Goal: Information Seeking & Learning: Check status

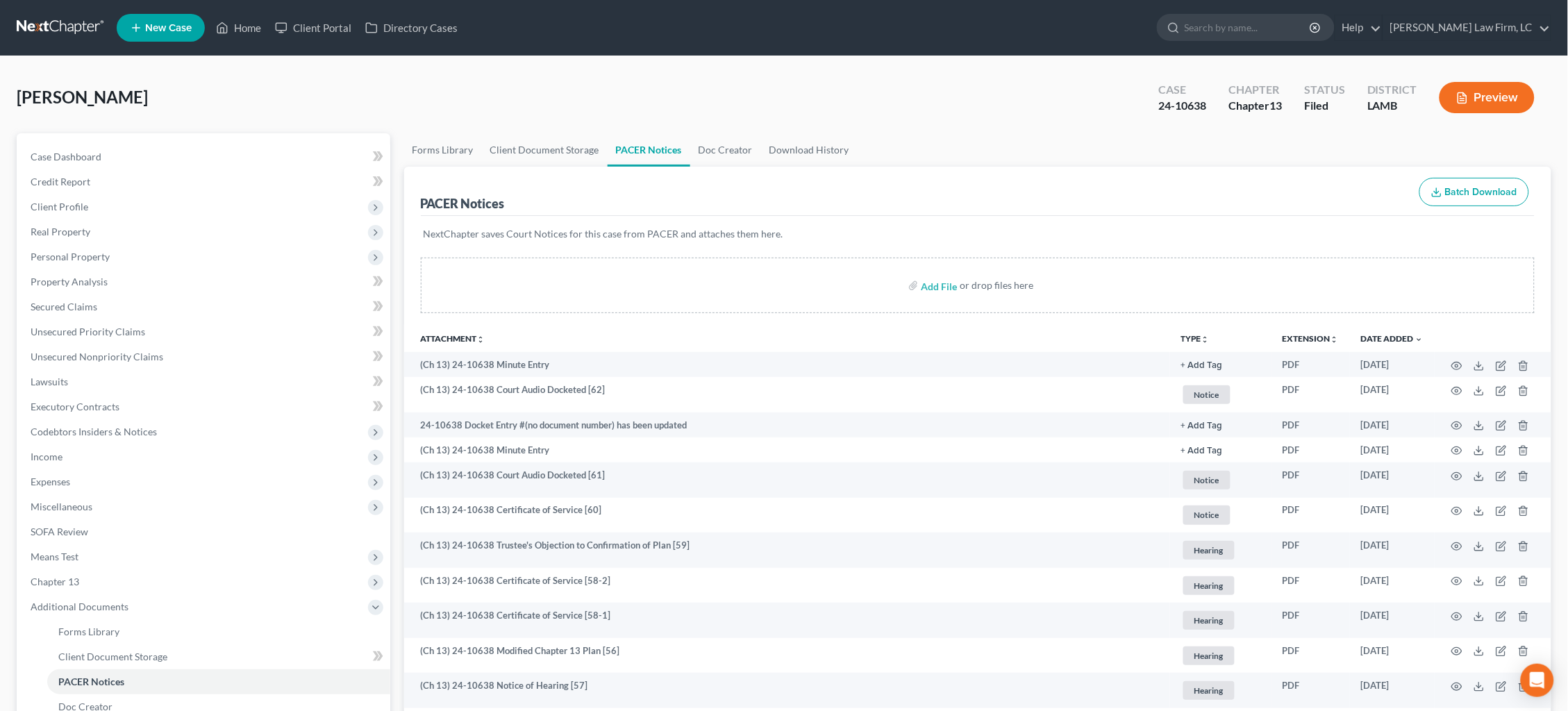
click at [47, 30] on link at bounding box center [61, 28] width 89 height 25
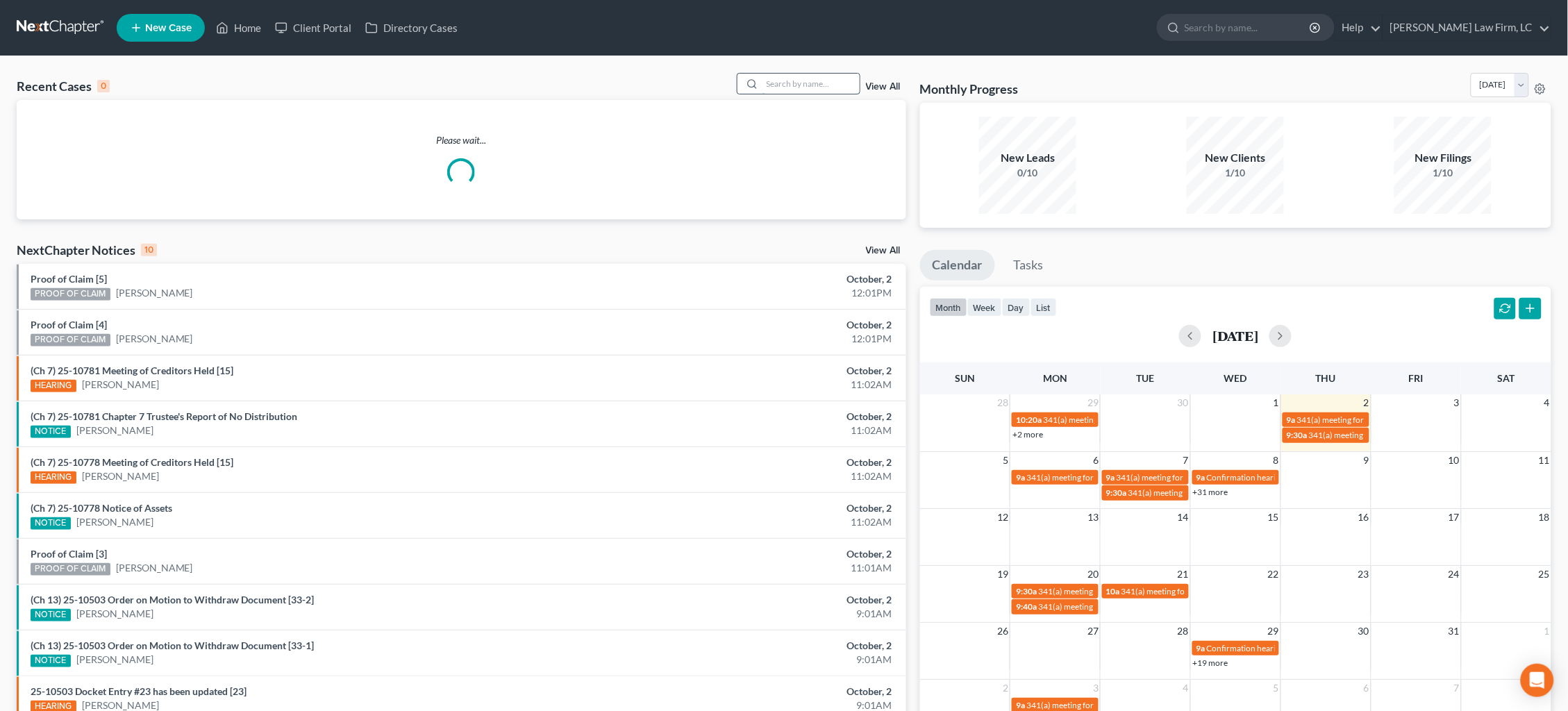
click at [792, 86] on input "search" at bounding box center [811, 84] width 97 height 20
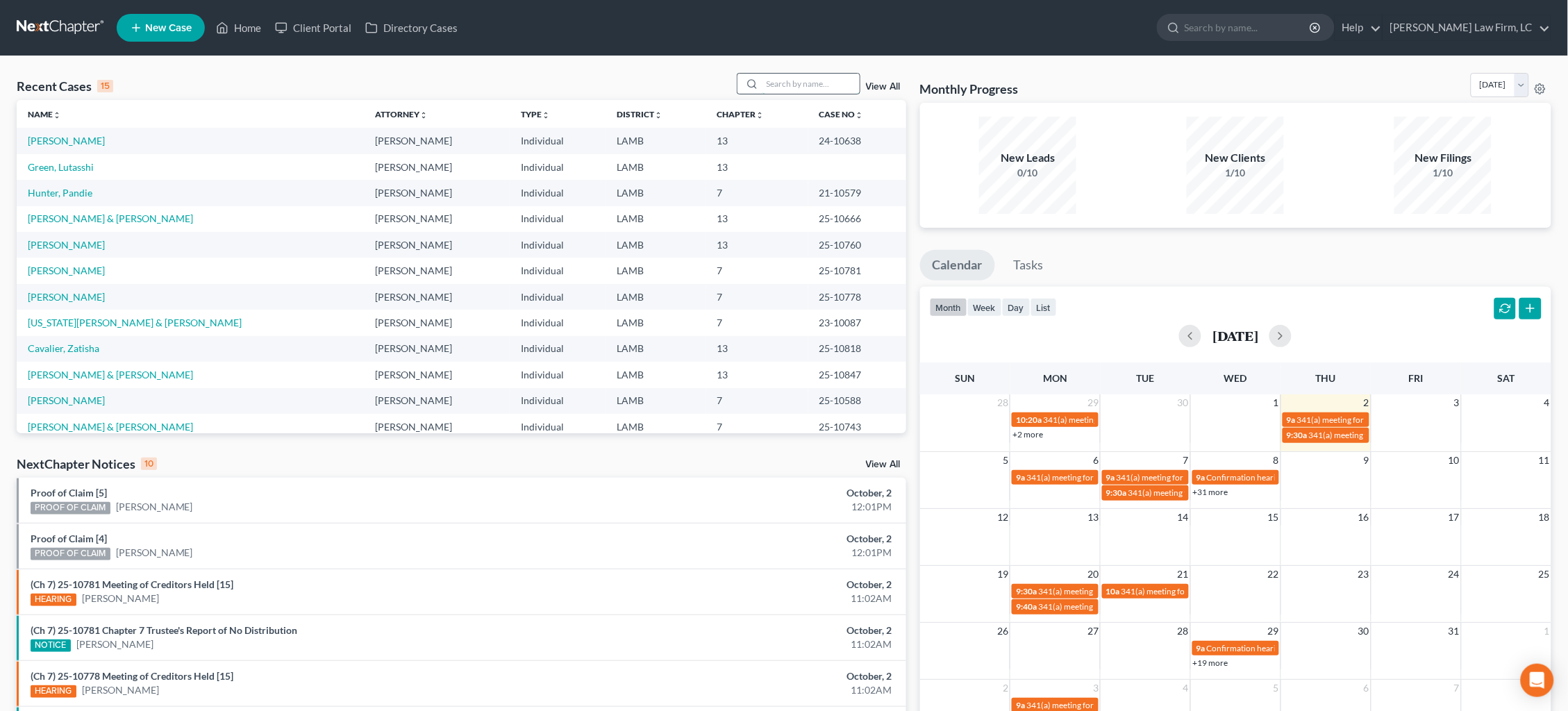
click at [813, 84] on input "search" at bounding box center [811, 84] width 97 height 20
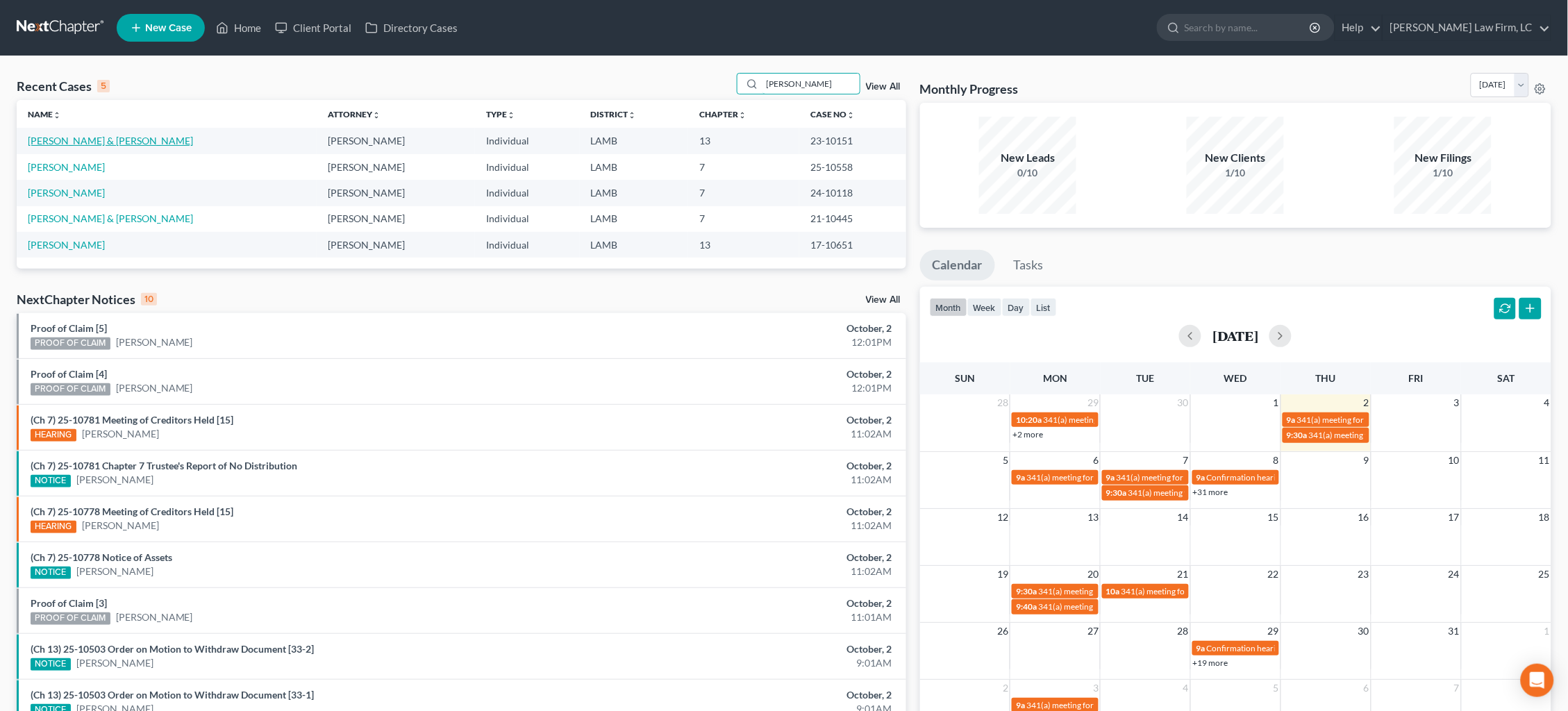
type input "wilson"
click at [83, 136] on link "Wilson, Corey & Danielle" at bounding box center [110, 141] width 165 height 12
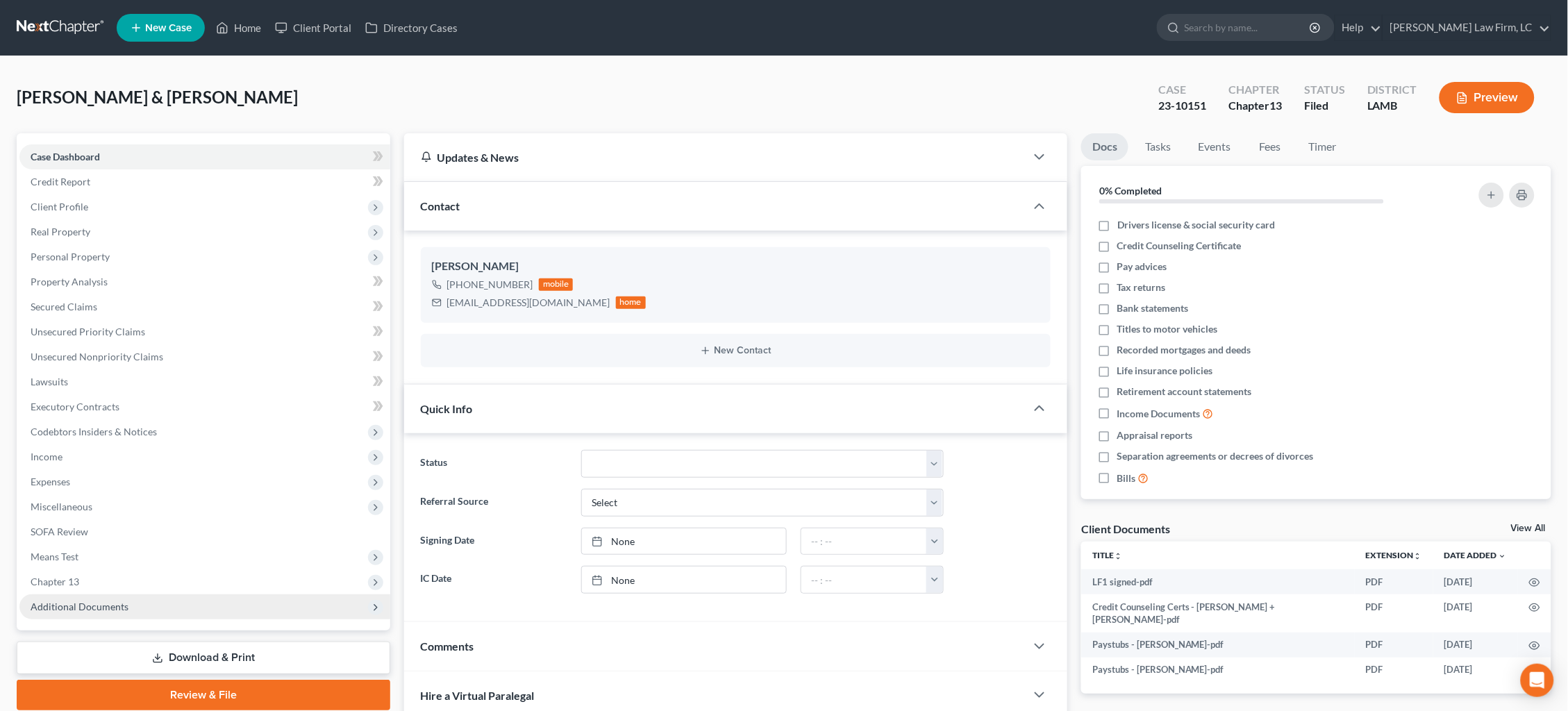
scroll to position [1, 0]
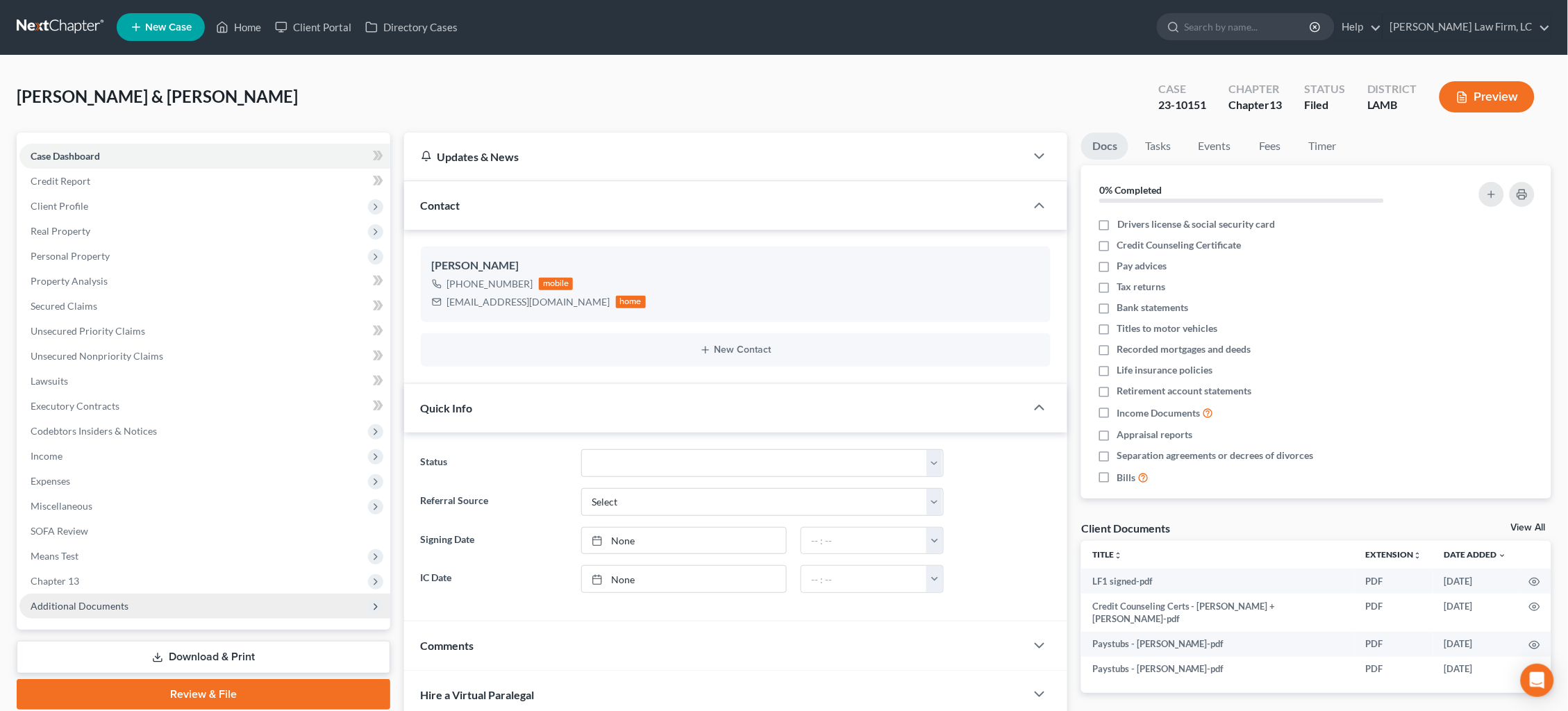
click at [96, 600] on span "Additional Documents" at bounding box center [79, 605] width 98 height 12
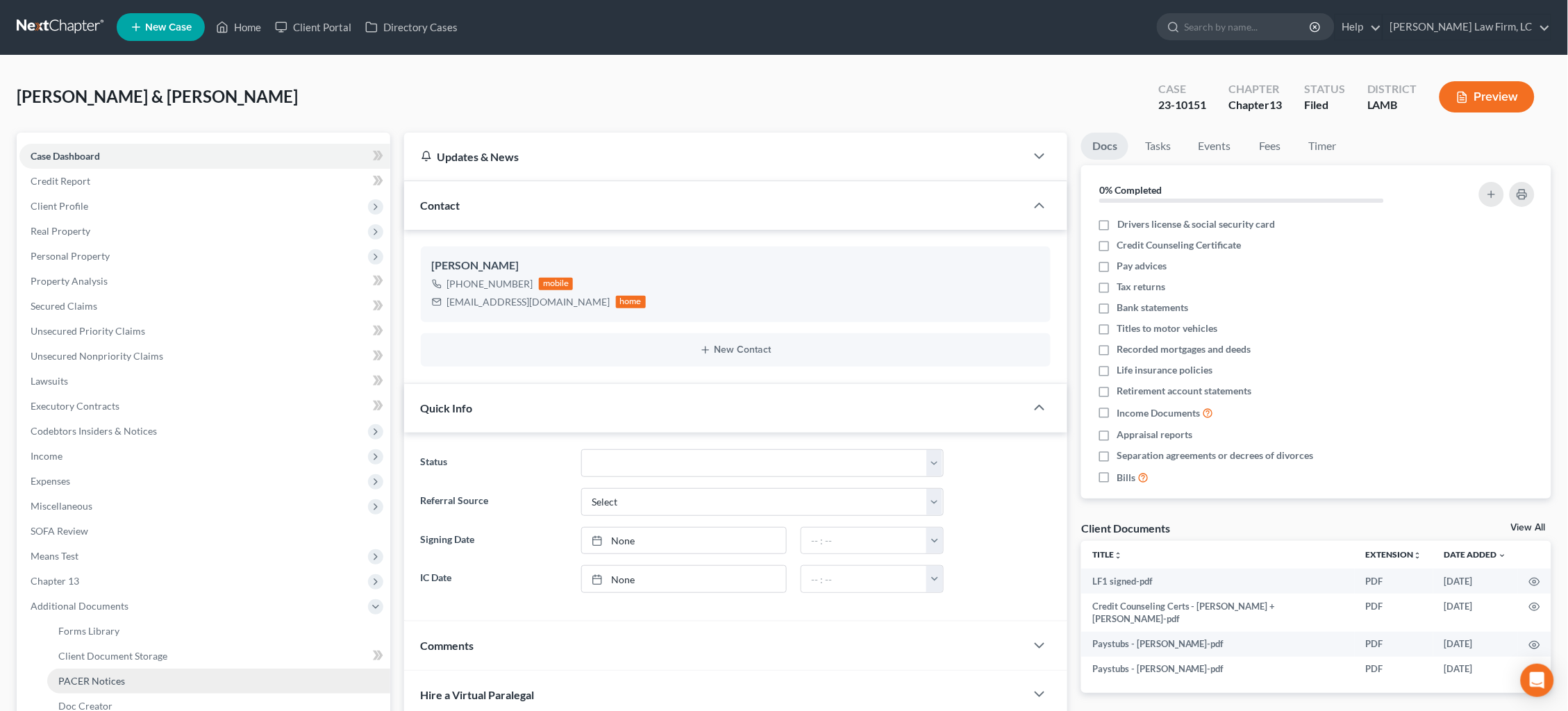
click at [109, 675] on span "PACER Notices" at bounding box center [91, 681] width 67 height 12
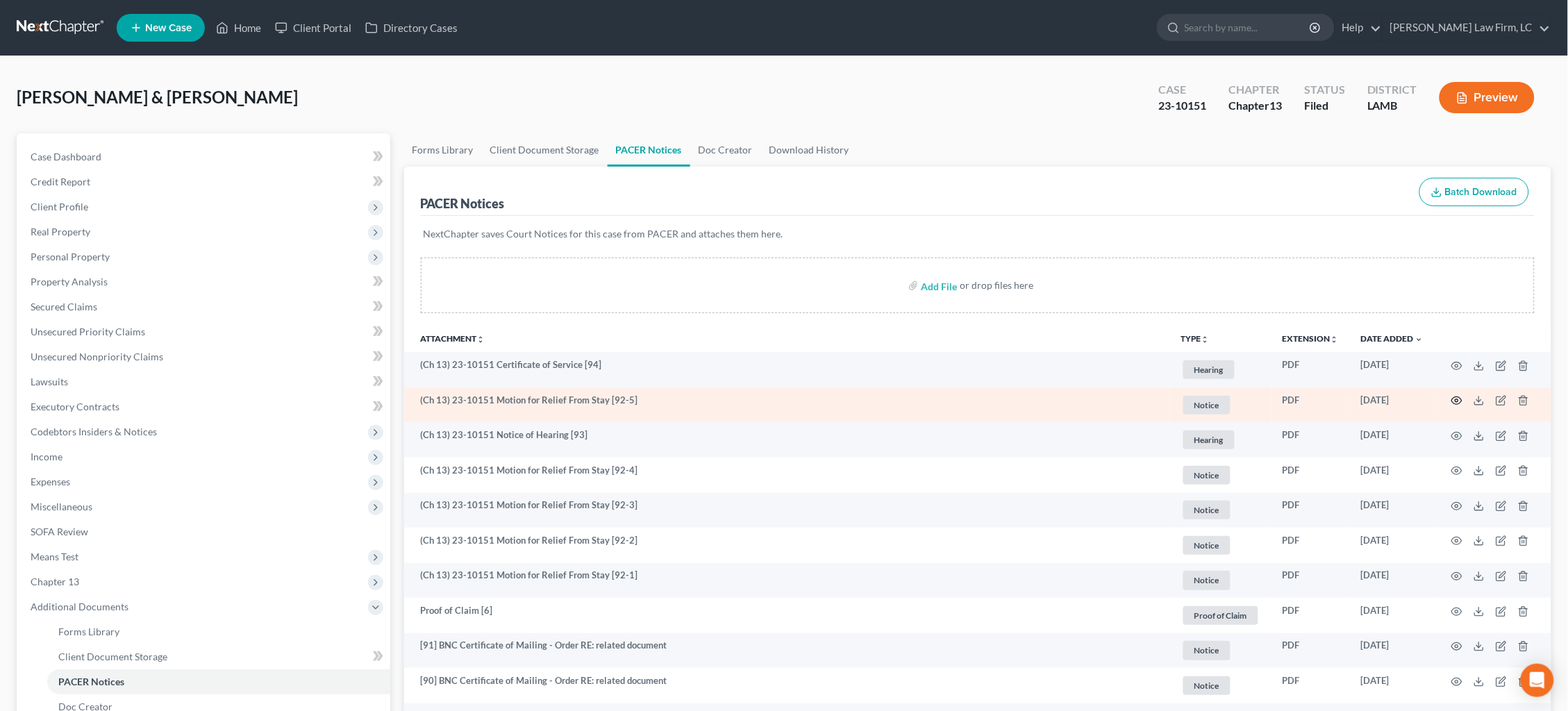
click at [1454, 401] on icon "button" at bounding box center [1457, 401] width 11 height 11
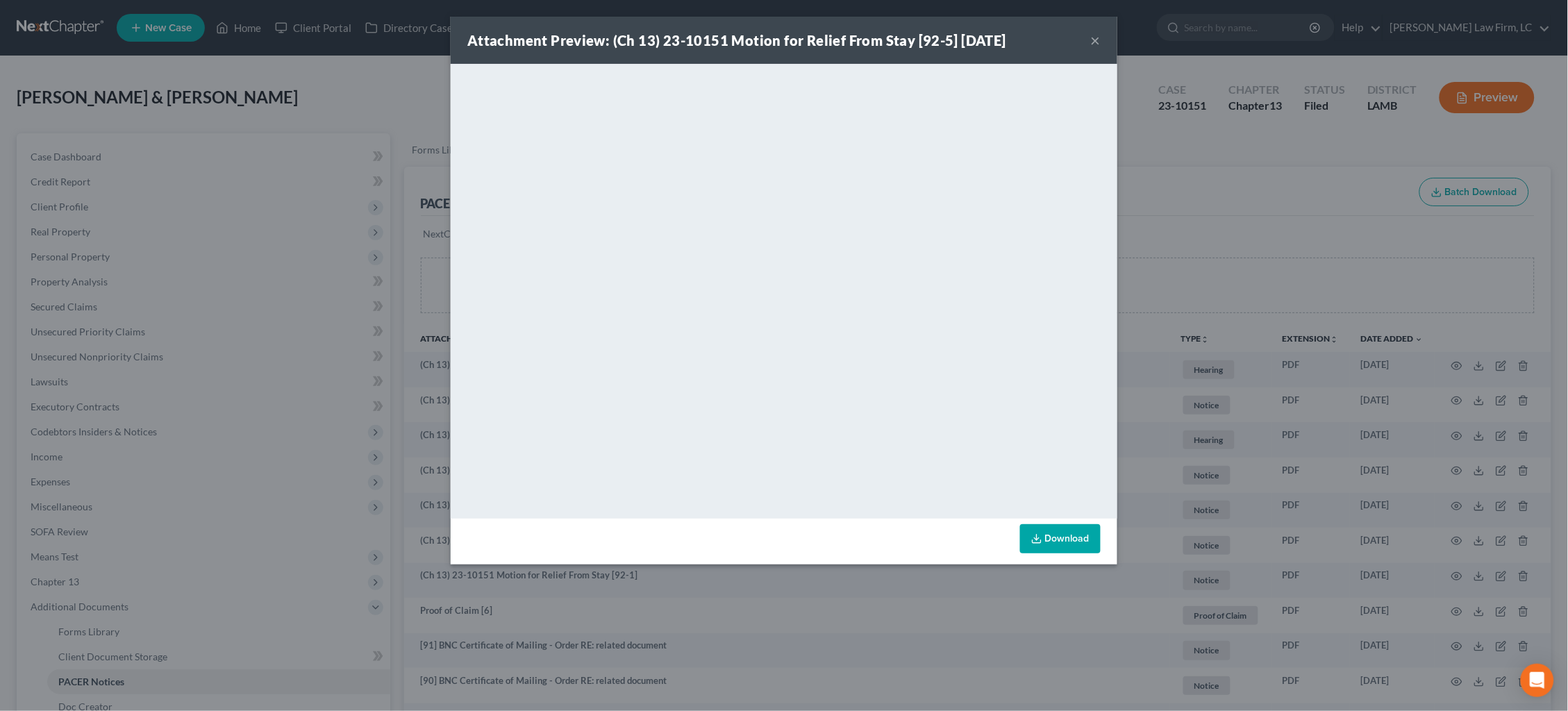
click at [1267, 230] on div "Attachment Preview: (Ch 13) 23-10151 Motion for Relief From Stay [92-5] 09/26/2…" at bounding box center [784, 356] width 1568 height 711
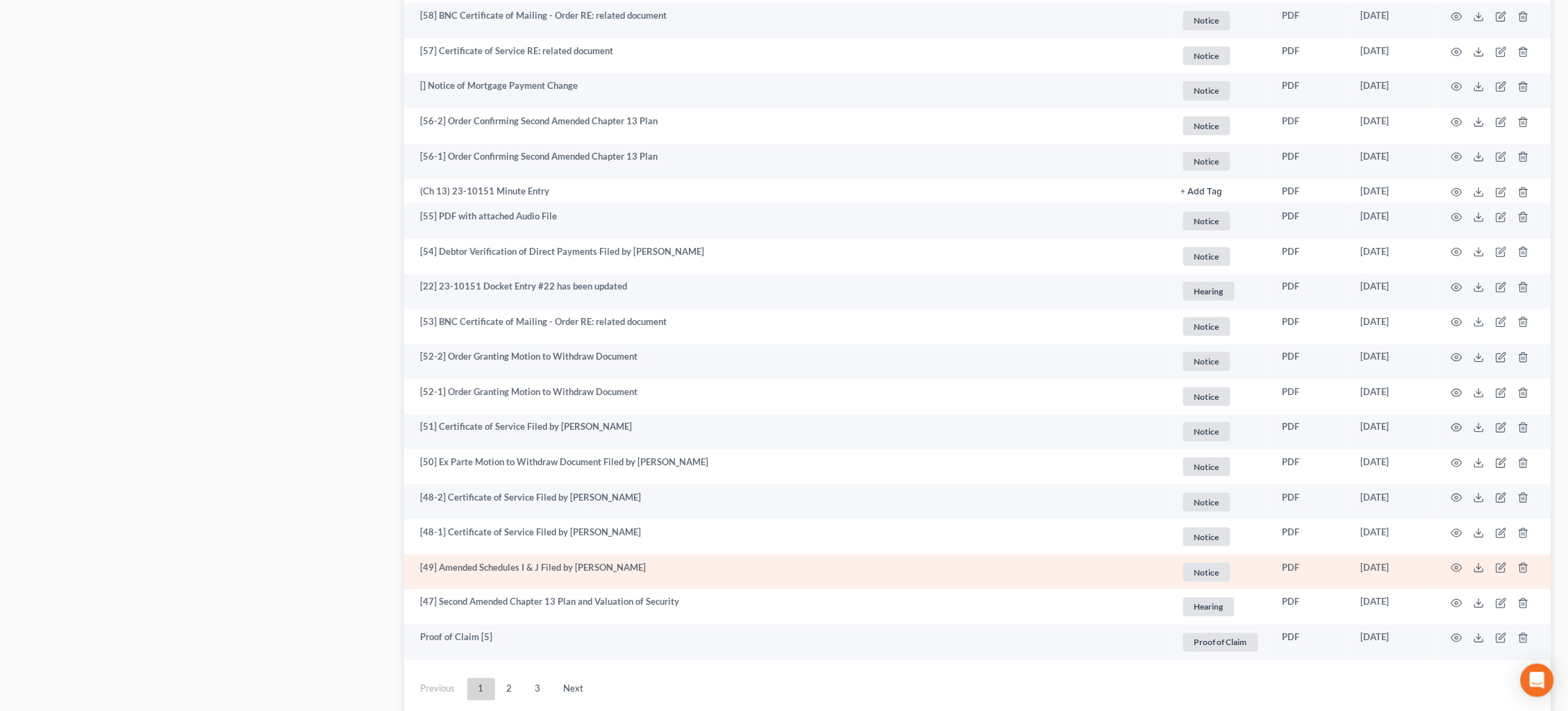
scroll to position [2298, 0]
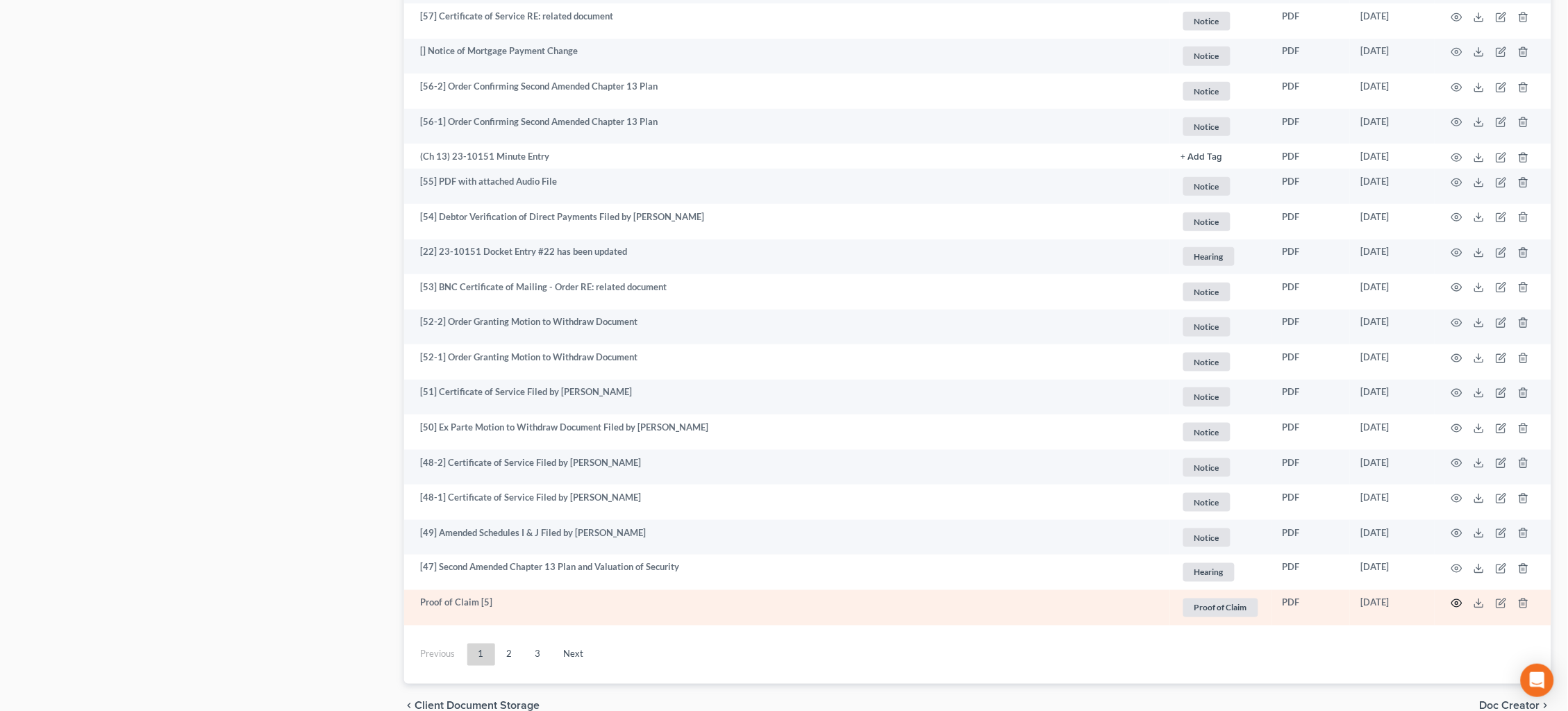
click at [1459, 598] on icon "button" at bounding box center [1457, 604] width 11 height 11
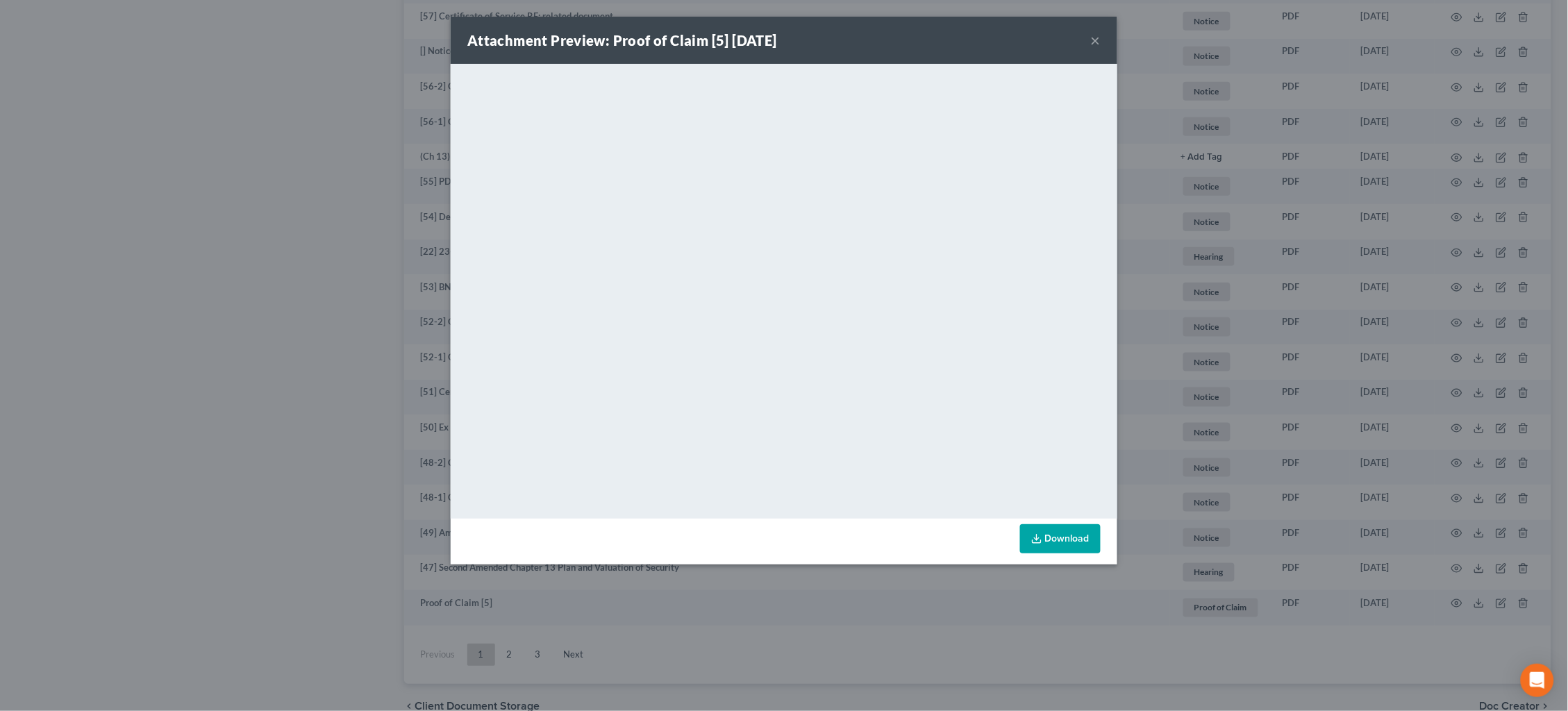
click at [1334, 246] on div "Attachment Preview: Proof of Claim [5] 08/11/2023 × <object ng-attr-data='https…" at bounding box center [784, 356] width 1568 height 711
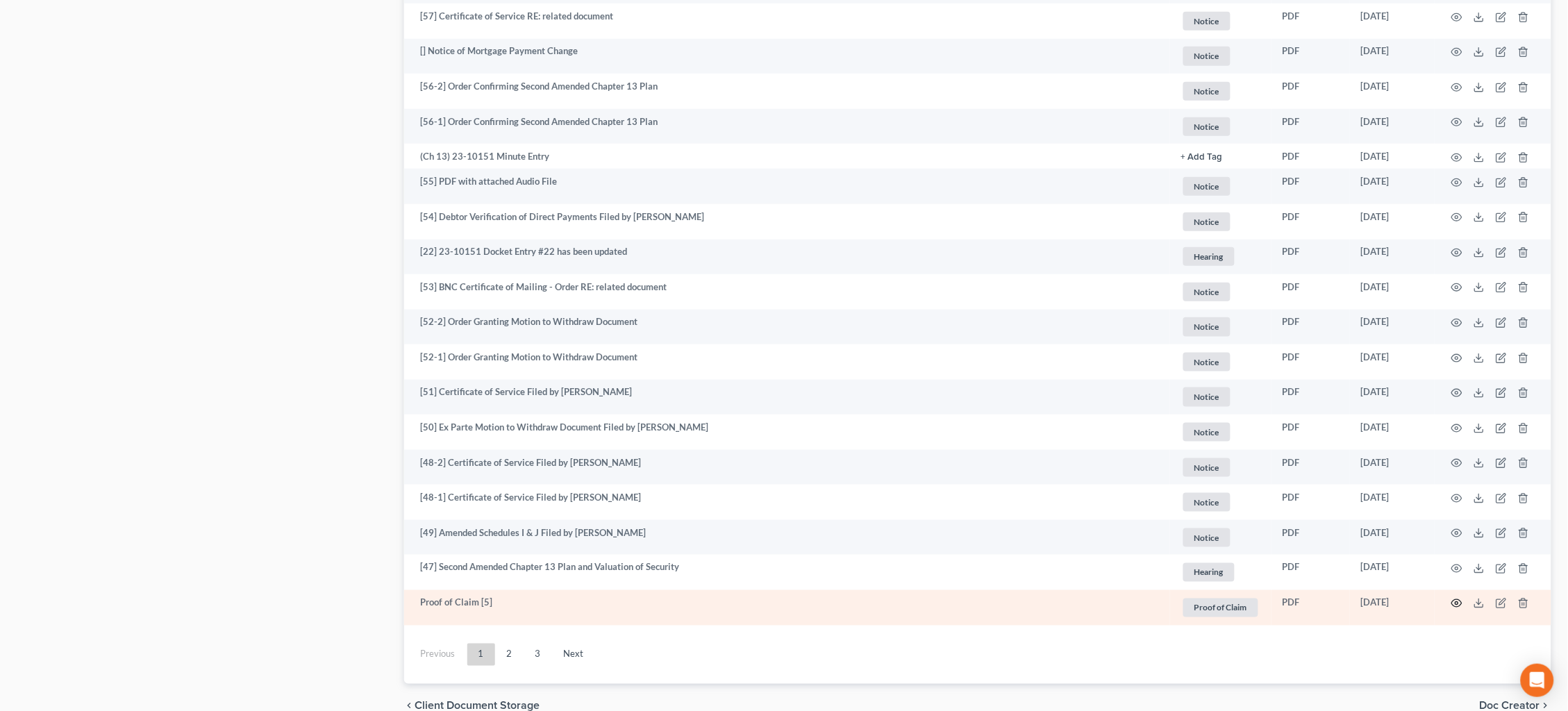
click at [1455, 598] on icon "button" at bounding box center [1457, 604] width 11 height 11
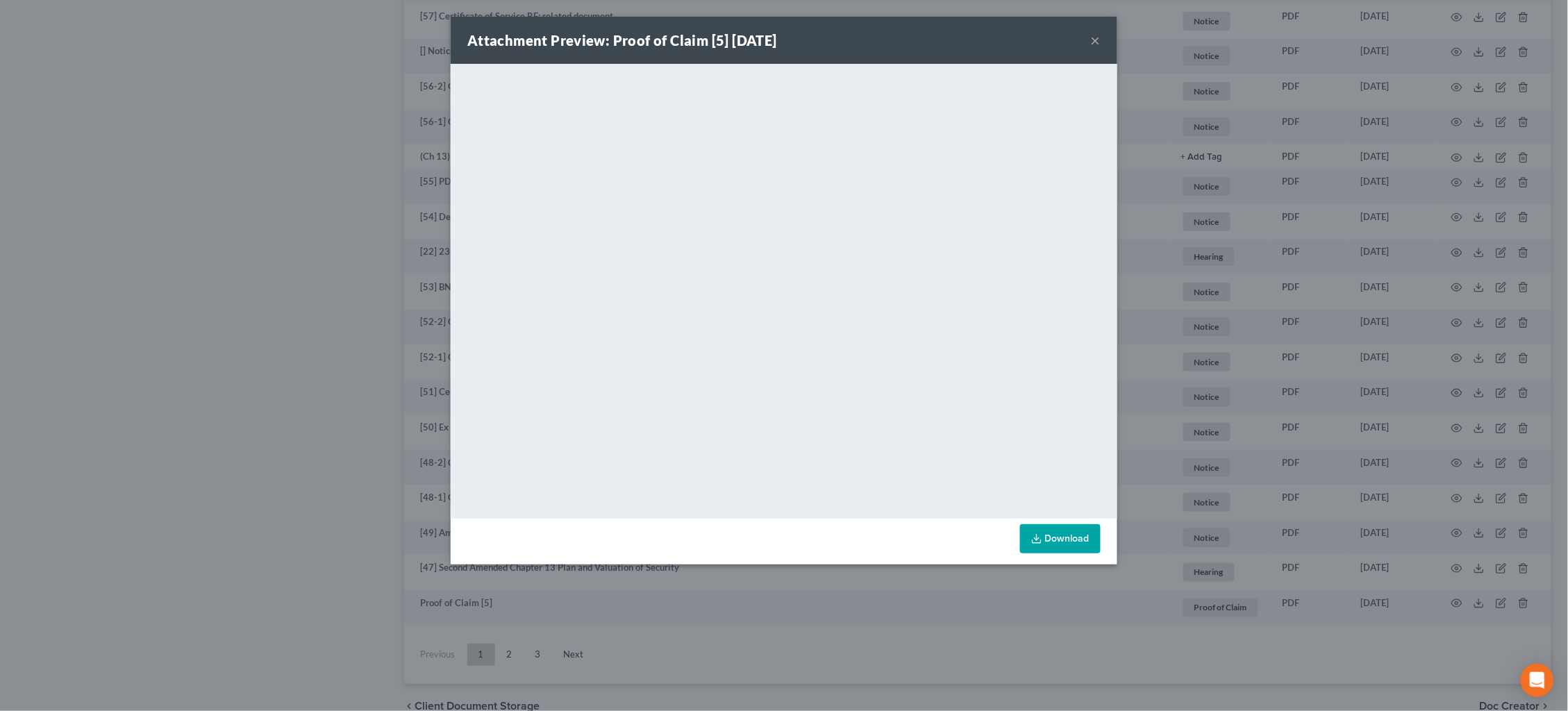
click at [1238, 240] on div "Attachment Preview: Proof of Claim [5] 08/11/2023 × <object ng-attr-data='https…" at bounding box center [784, 356] width 1568 height 711
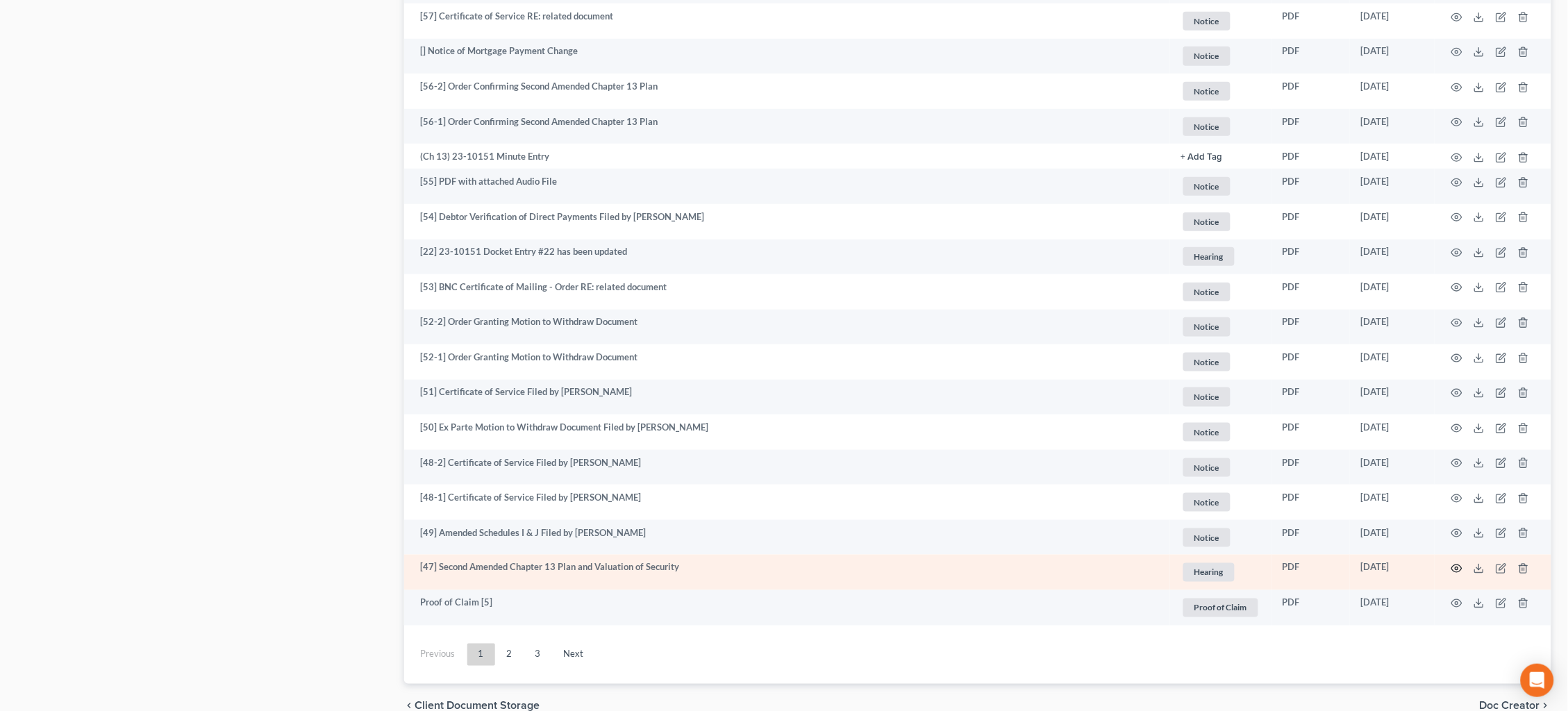
click at [1459, 563] on icon "button" at bounding box center [1457, 569] width 11 height 11
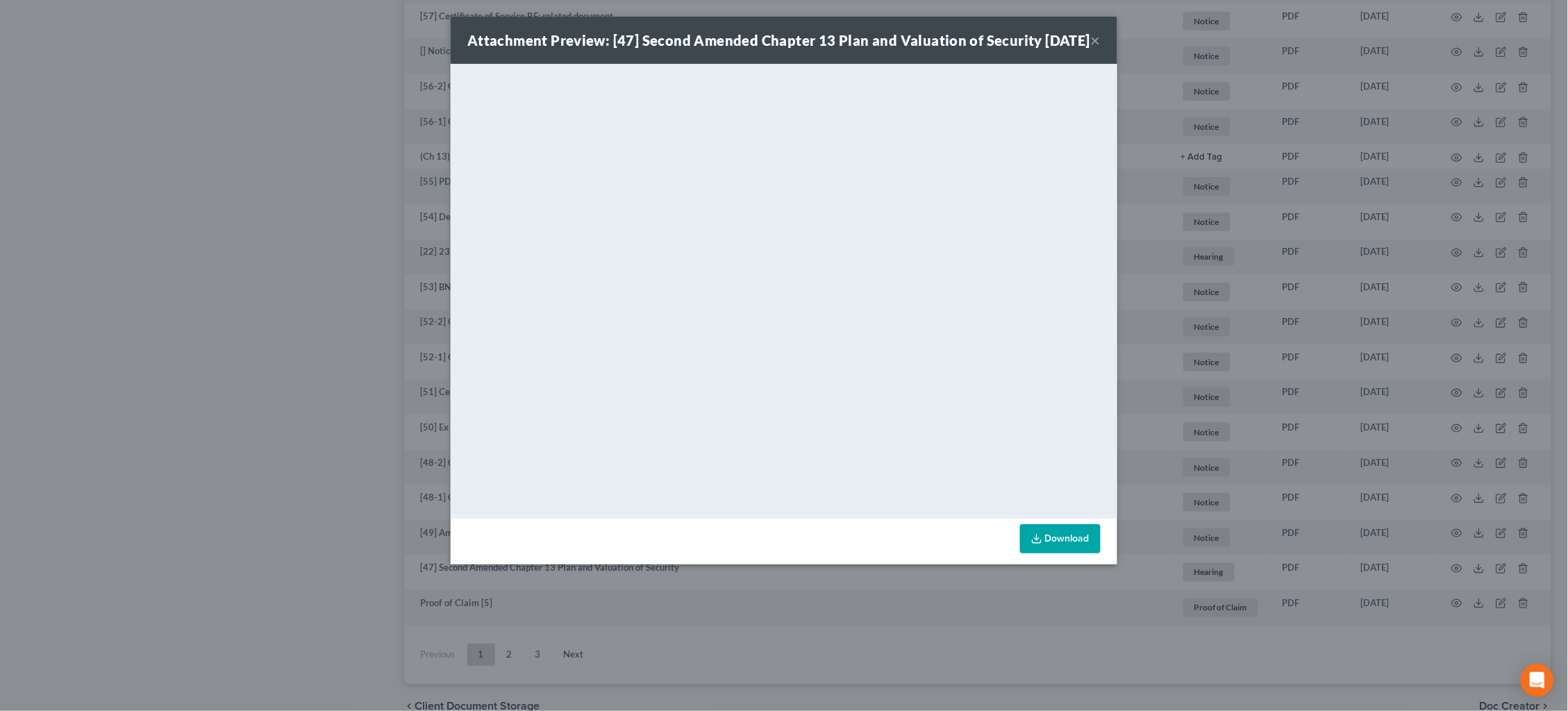
click at [1248, 261] on div "Attachment Preview: [47] Second Amended Chapter 13 Plan and Valuation of Securi…" at bounding box center [784, 356] width 1568 height 711
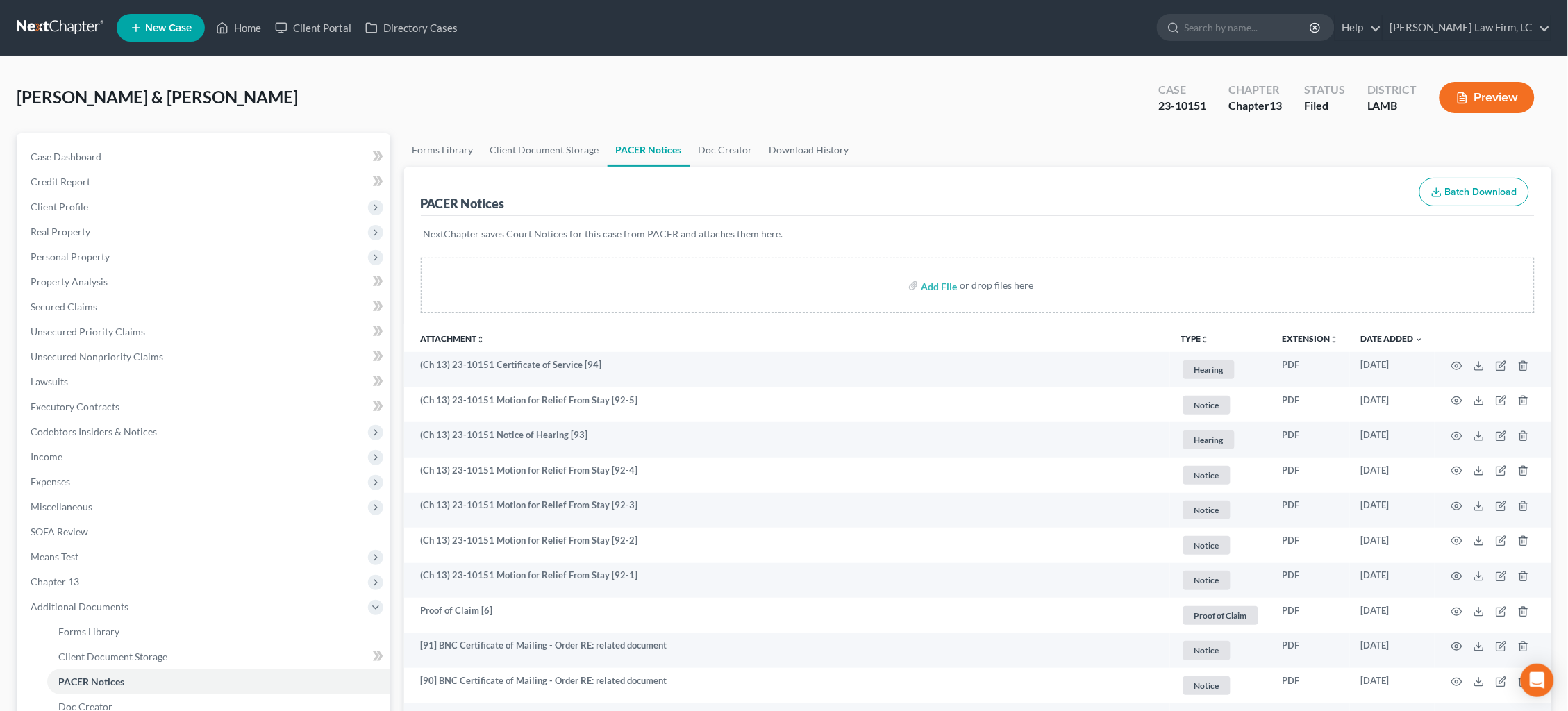
scroll to position [0, 0]
click at [65, 21] on link at bounding box center [61, 28] width 89 height 25
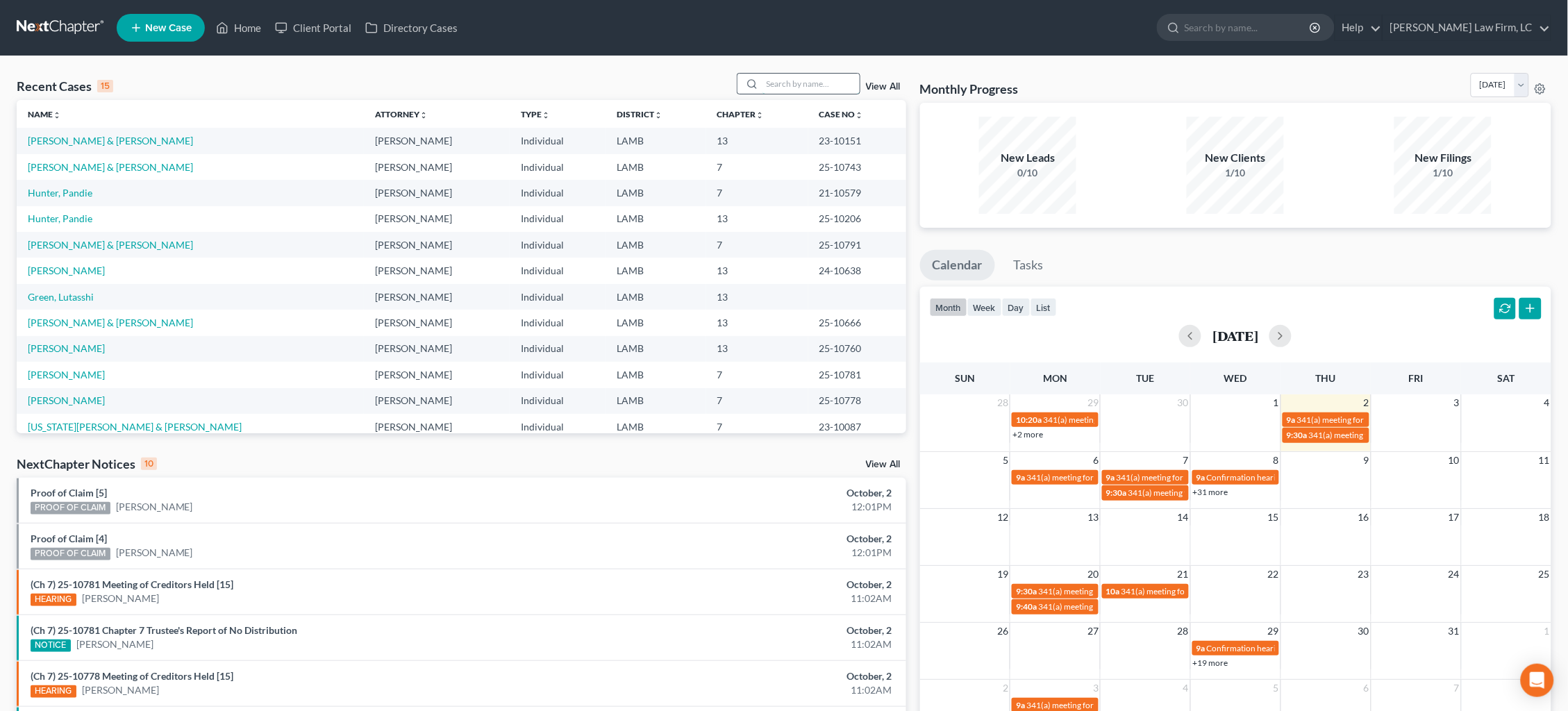
click at [784, 84] on input "search" at bounding box center [811, 84] width 97 height 20
